Goal: Task Accomplishment & Management: Use online tool/utility

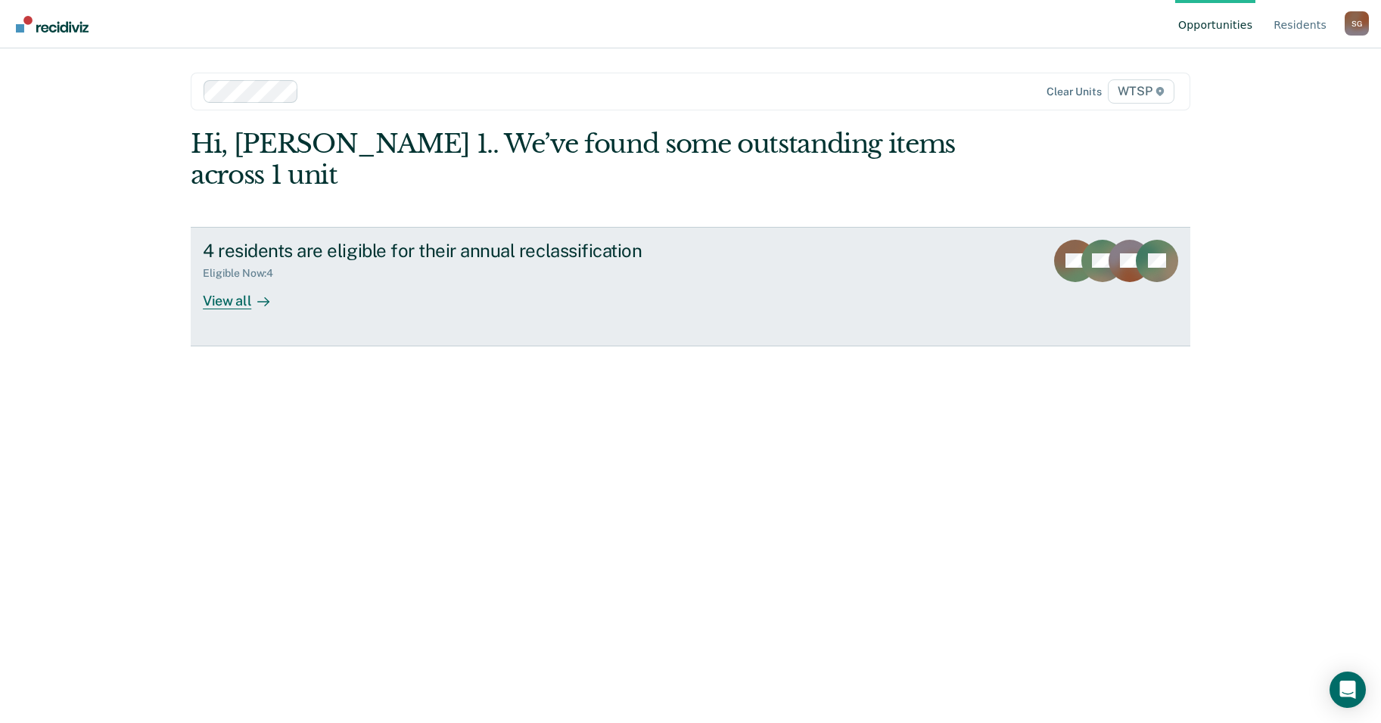
click at [342, 258] on div "4 residents are eligible for their annual reclassification Eligible Now : 4 Vie…" at bounding box center [487, 275] width 568 height 70
